Goal: Task Accomplishment & Management: Manage account settings

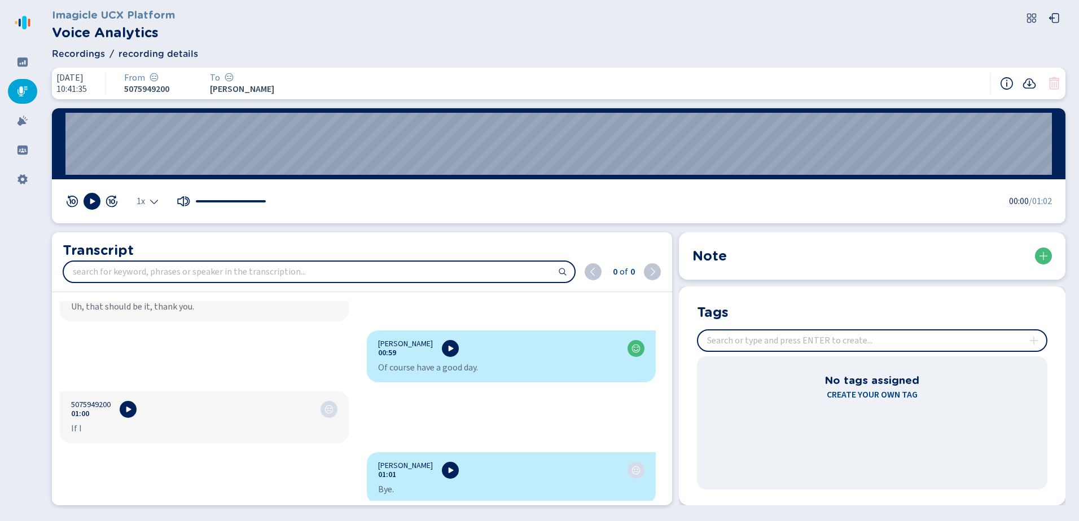
scroll to position [850, 0]
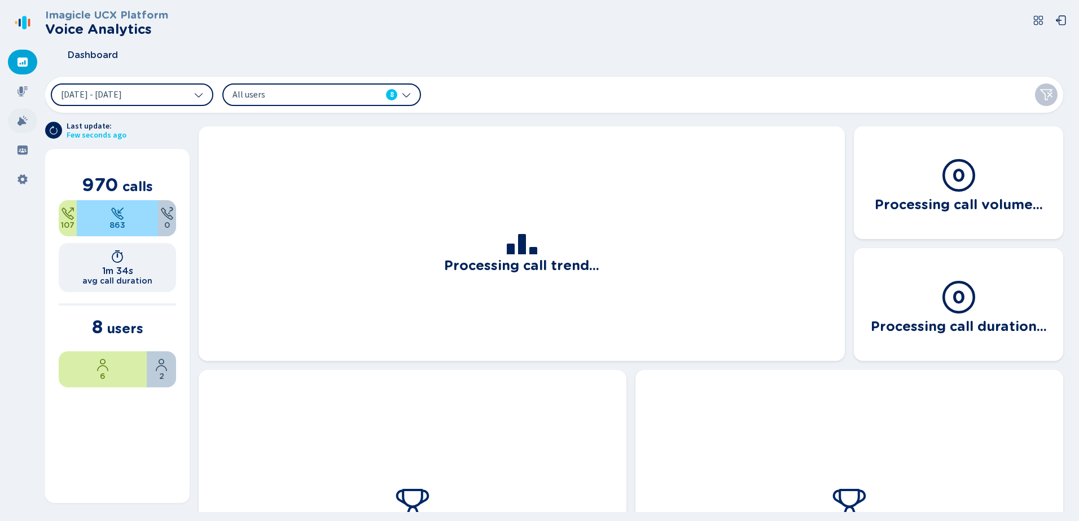
click at [17, 121] on icon at bounding box center [22, 120] width 11 height 11
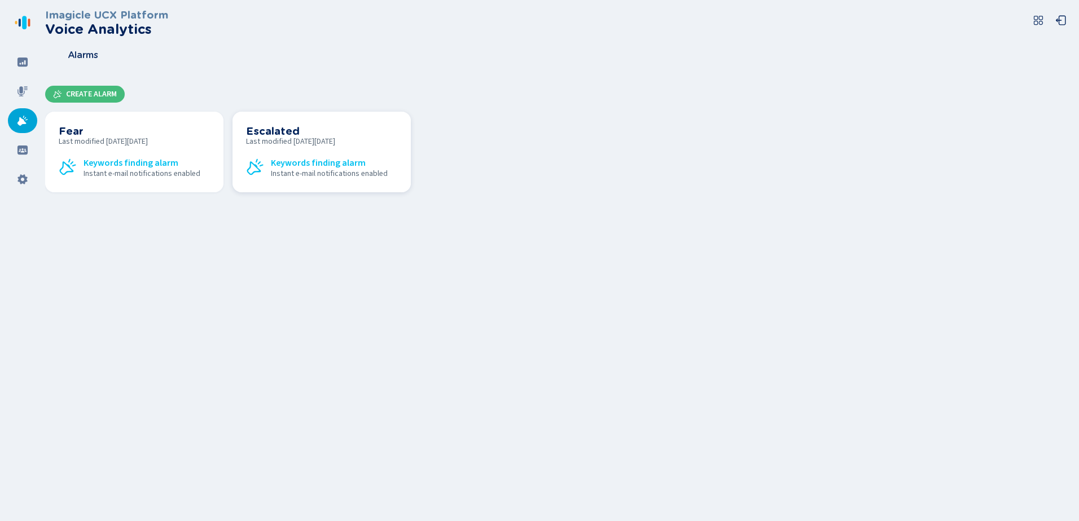
click at [311, 160] on span "Keywords finding alarm" at bounding box center [318, 163] width 95 height 10
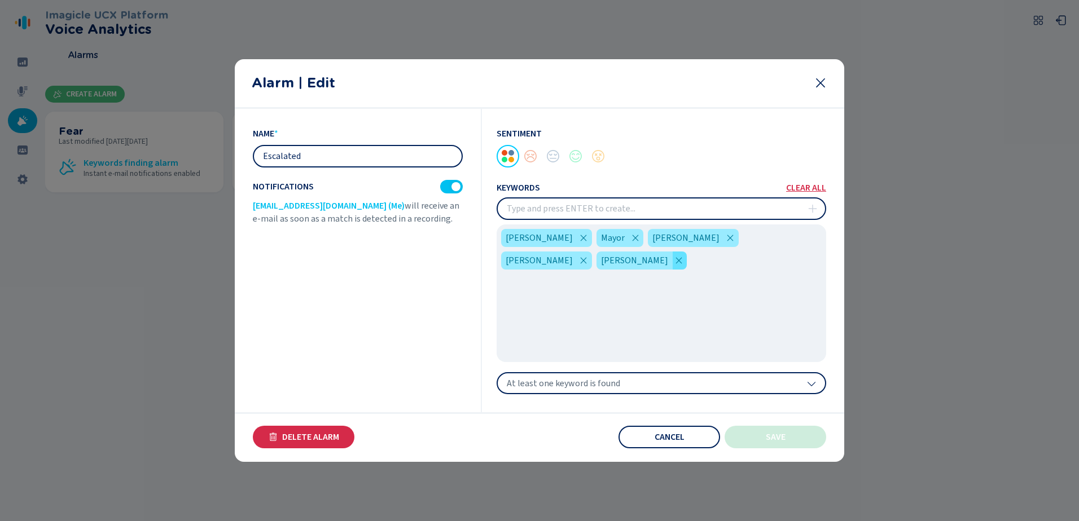
click at [682, 257] on icon at bounding box center [678, 260] width 6 height 6
click at [763, 429] on button "Save" at bounding box center [775, 437] width 102 height 23
